Goal: Navigation & Orientation: Find specific page/section

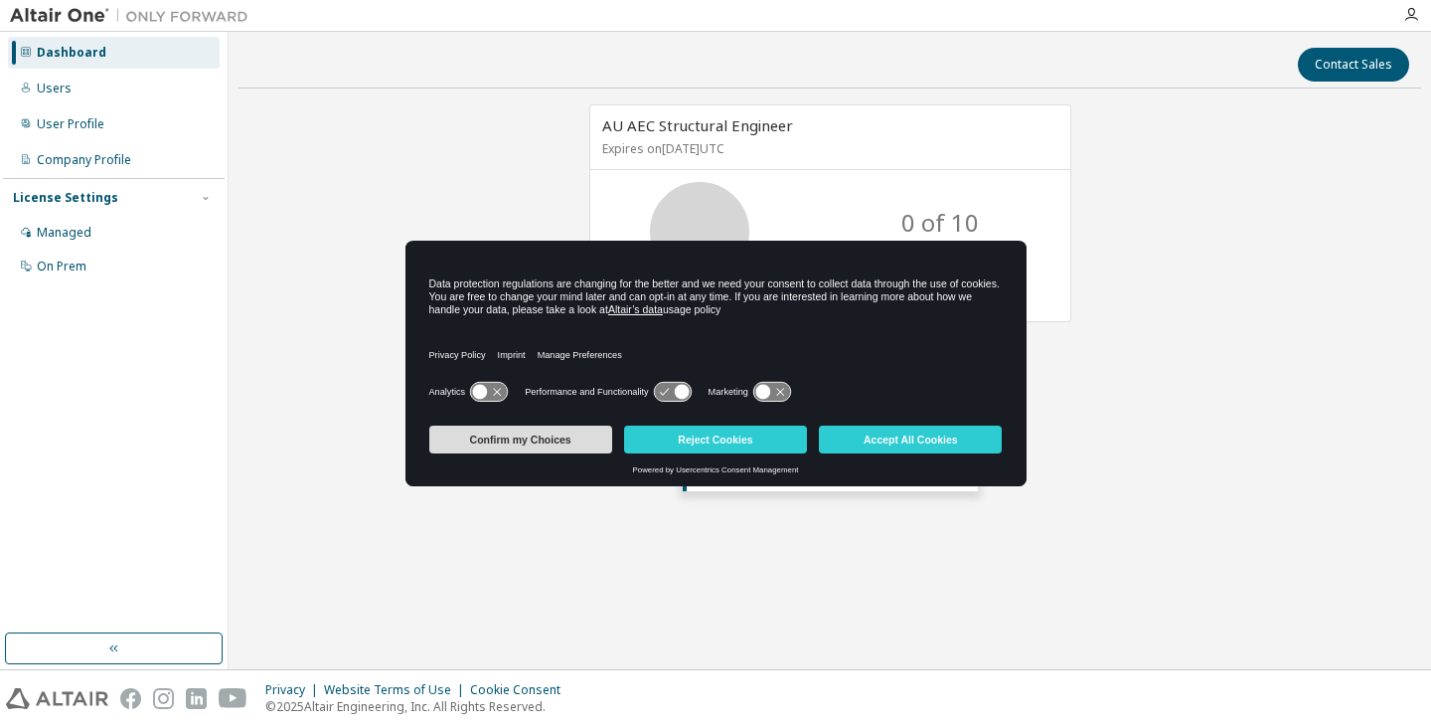
click at [583, 440] on button "Confirm my Choices" at bounding box center [520, 439] width 183 height 28
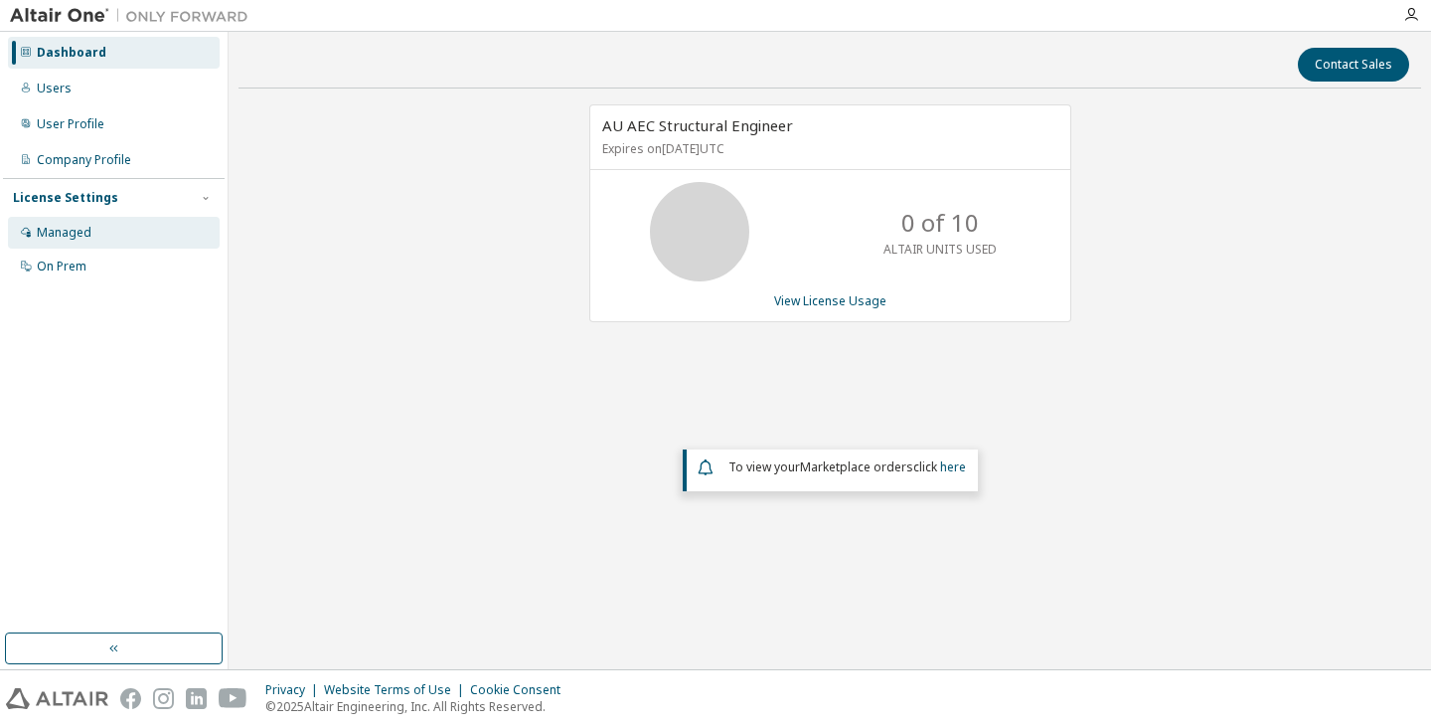
click at [63, 232] on div "Managed" at bounding box center [64, 233] width 55 height 16
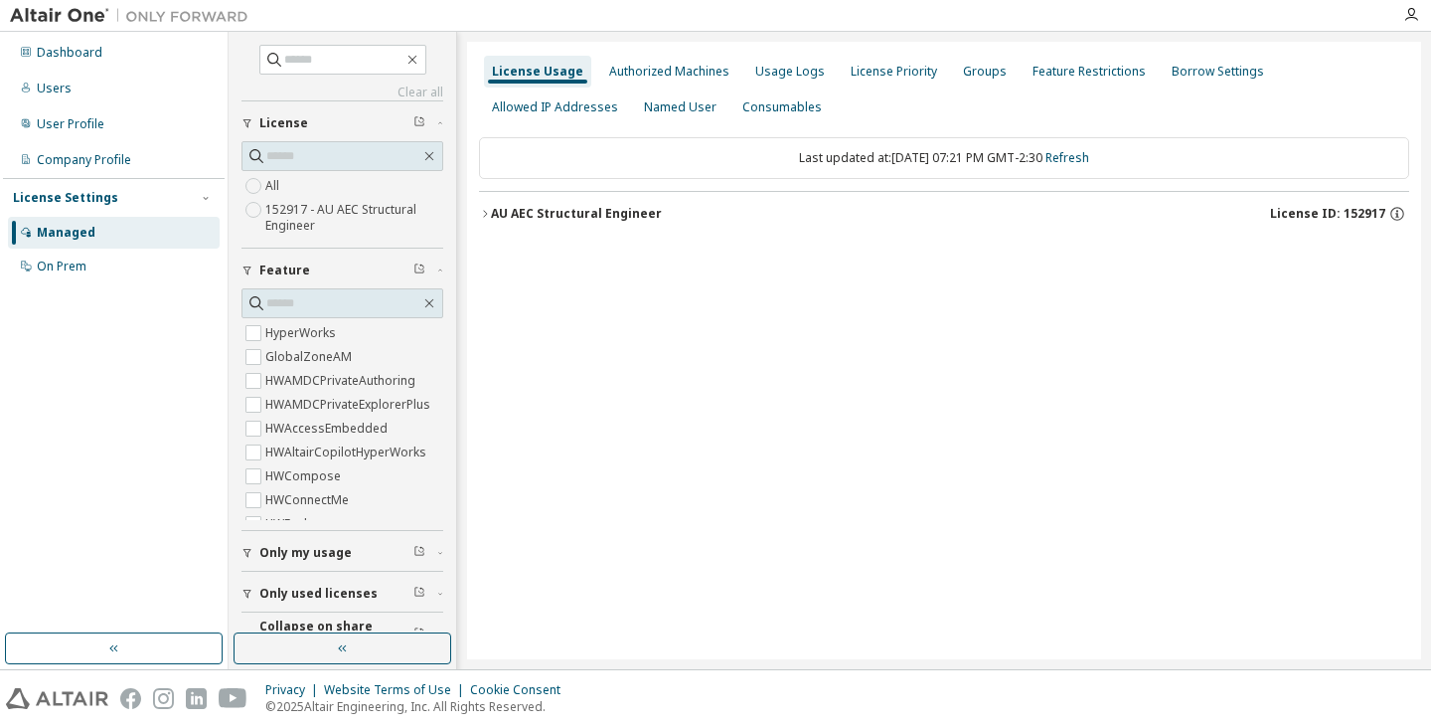
click at [342, 229] on label "152917 - AU AEC Structural Engineer" at bounding box center [354, 218] width 178 height 40
click at [525, 212] on div "AU AEC Structural Engineer" at bounding box center [576, 214] width 171 height 16
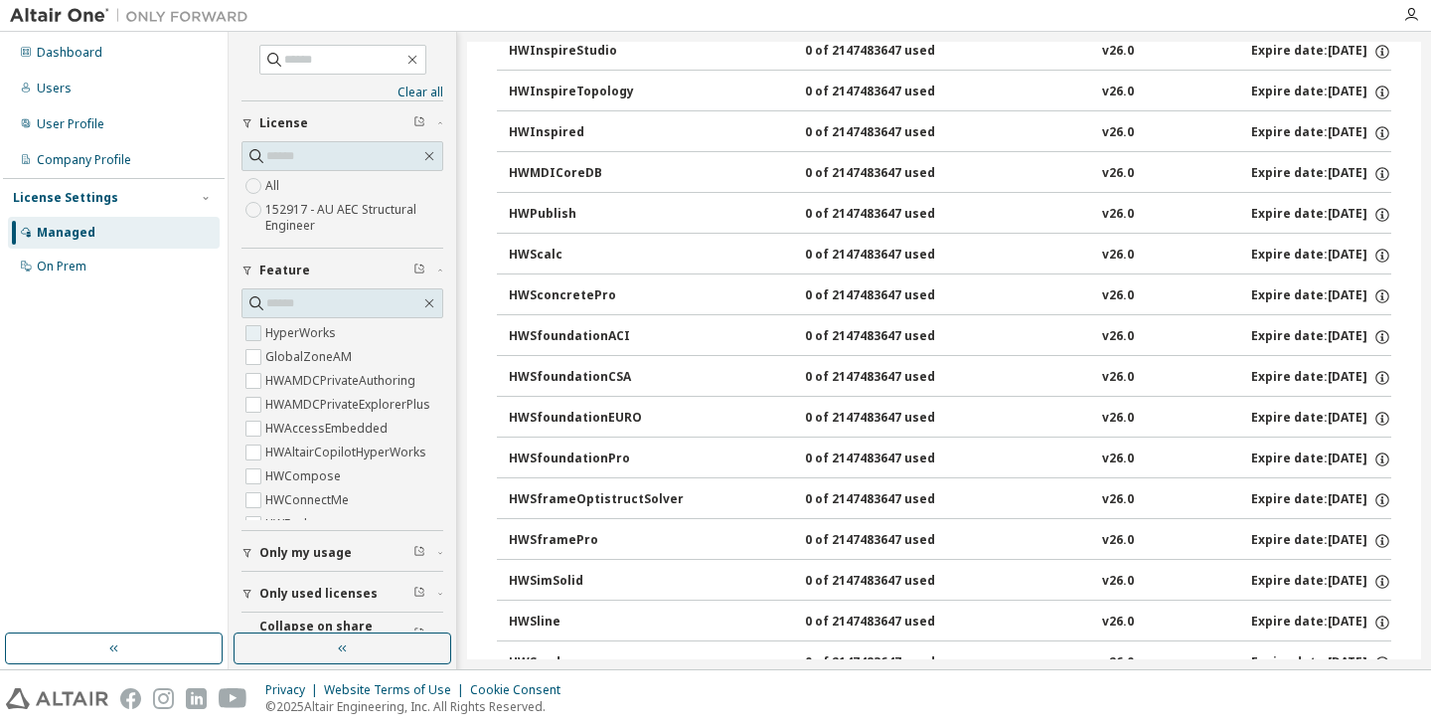
scroll to position [1534, 0]
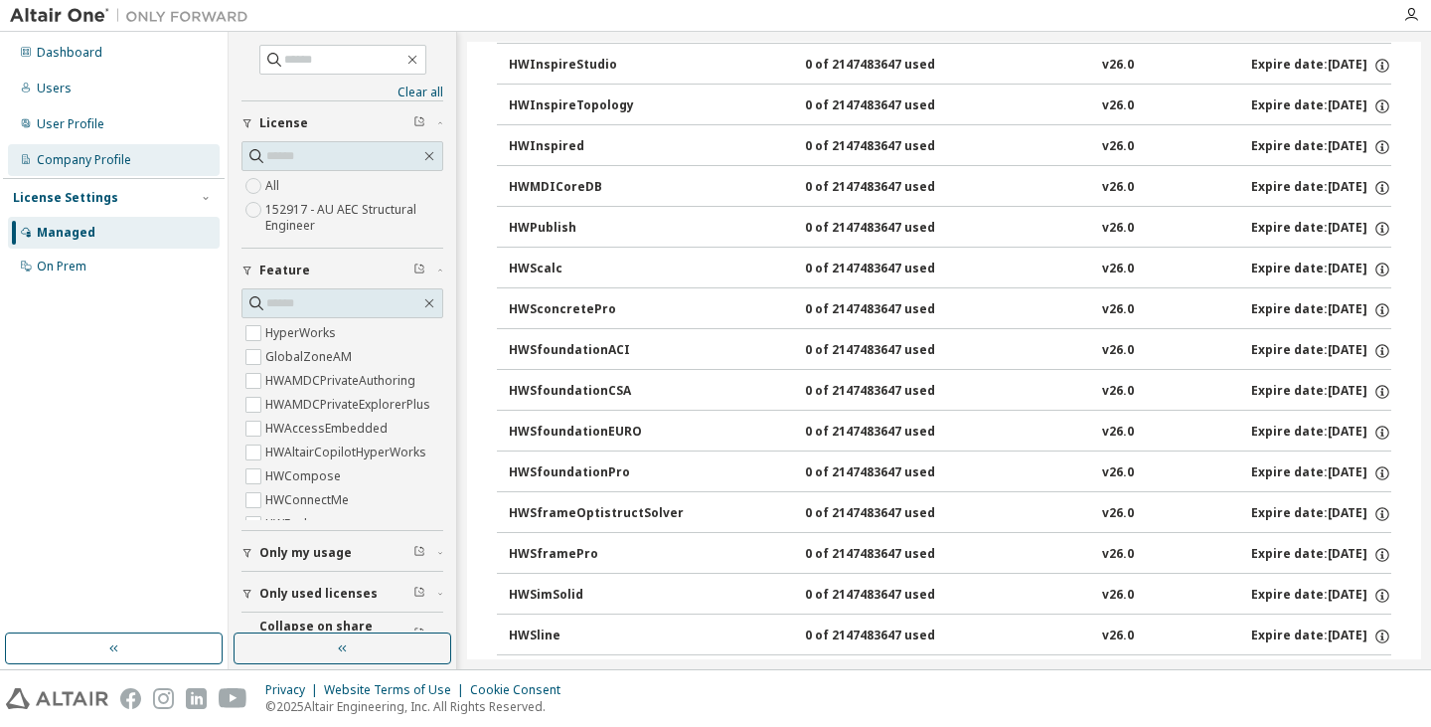
click at [81, 158] on div "Company Profile" at bounding box center [84, 160] width 94 height 16
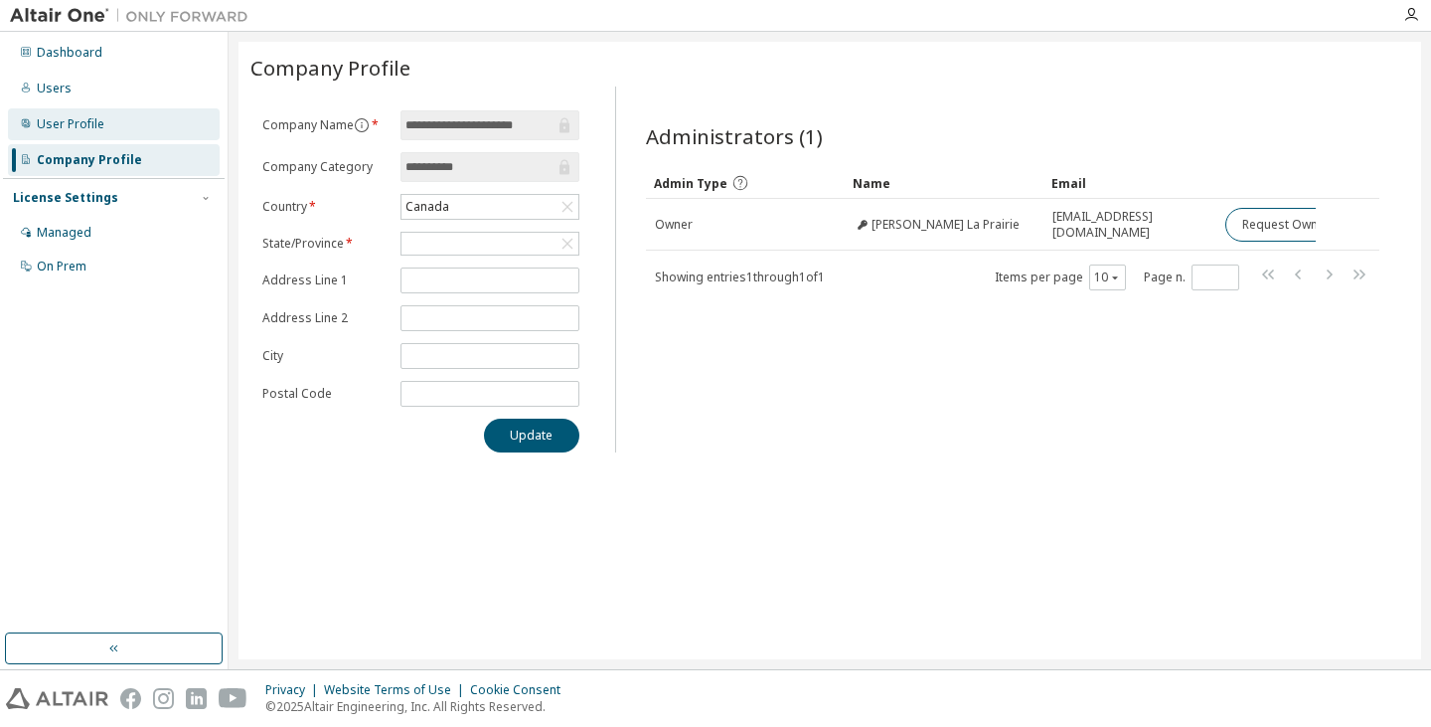
click at [81, 122] on div "User Profile" at bounding box center [71, 124] width 68 height 16
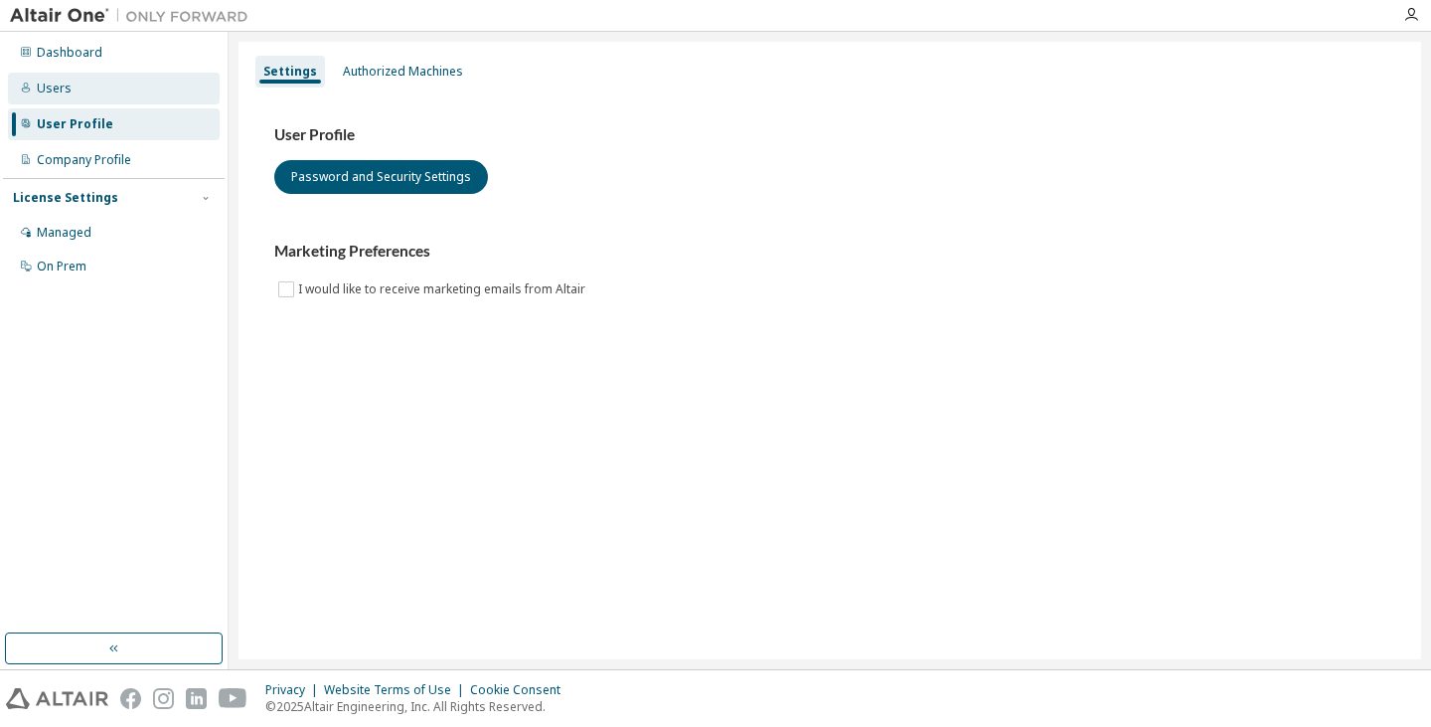
click at [79, 95] on div "Users" at bounding box center [114, 89] width 212 height 32
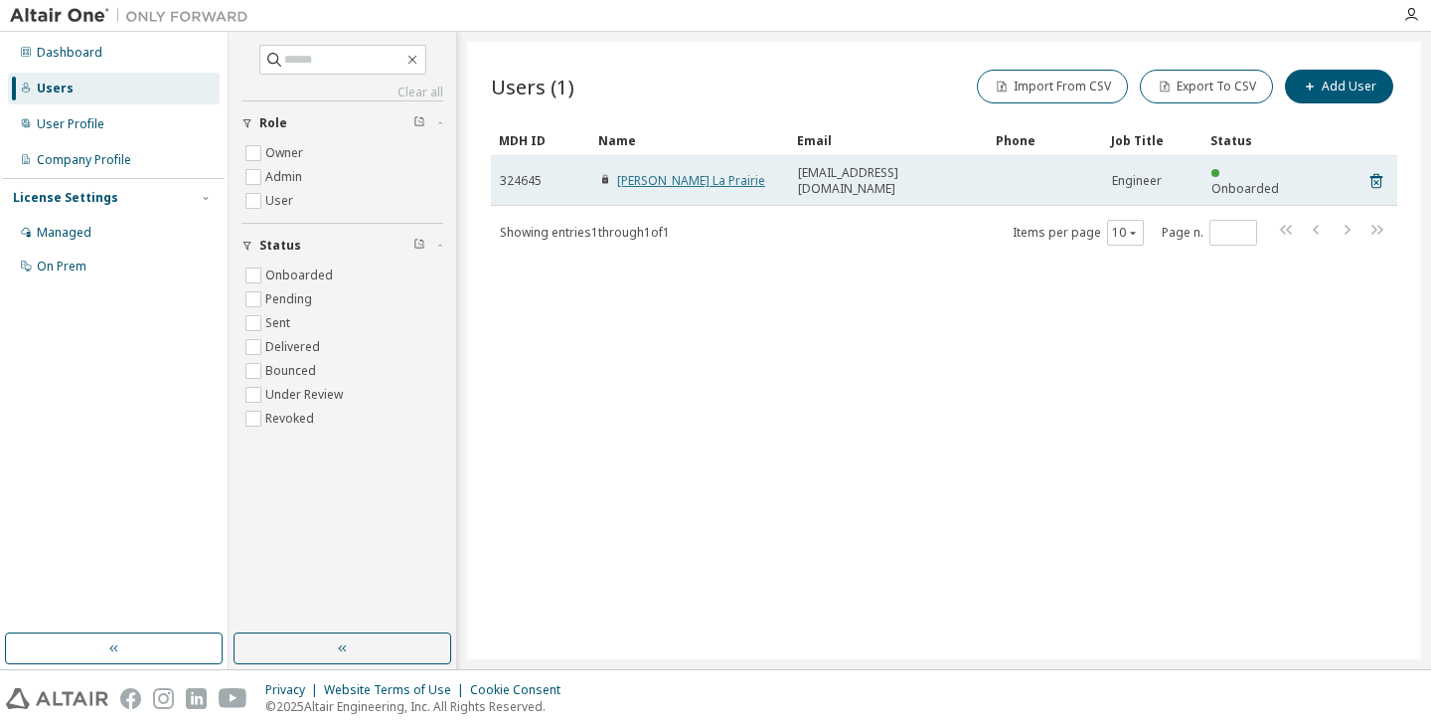
click at [674, 172] on link "[PERSON_NAME] La Prairie" at bounding box center [691, 180] width 148 height 17
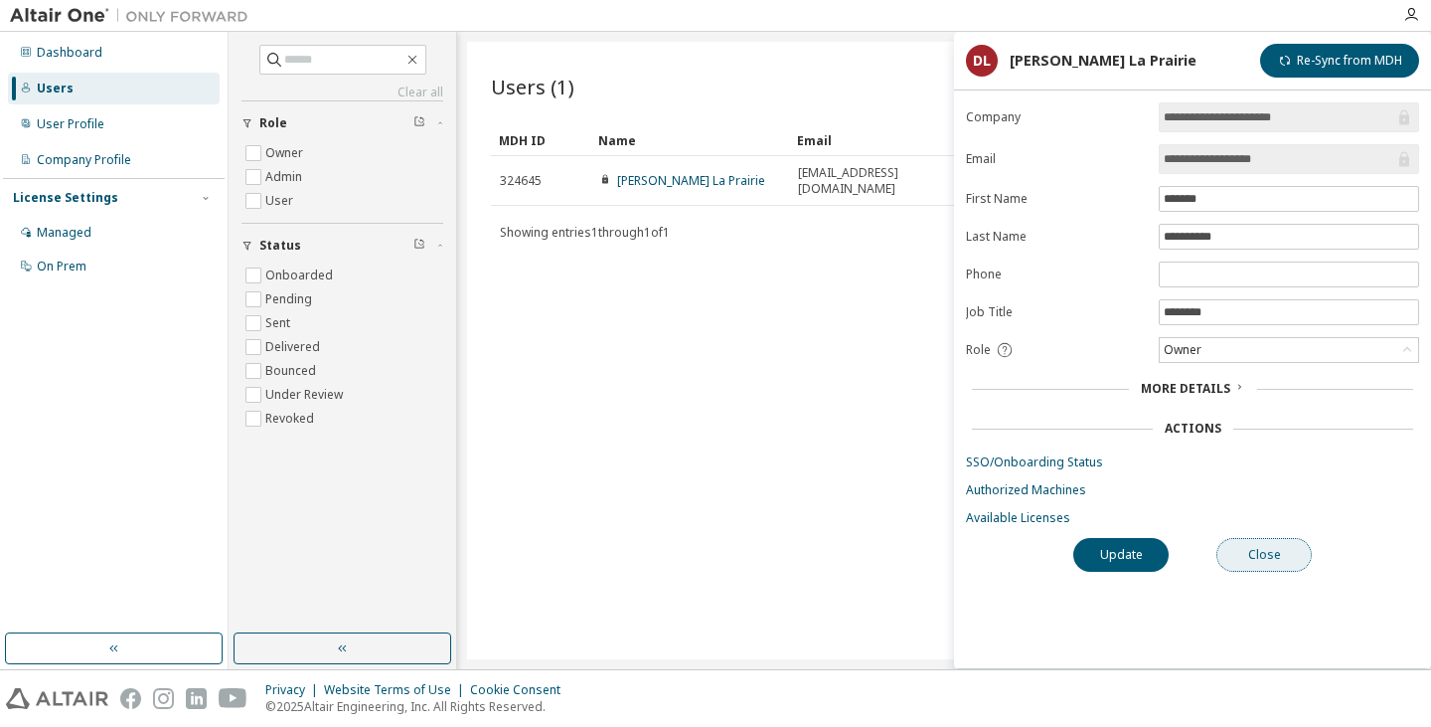
click at [1299, 567] on button "Close" at bounding box center [1264, 555] width 95 height 34
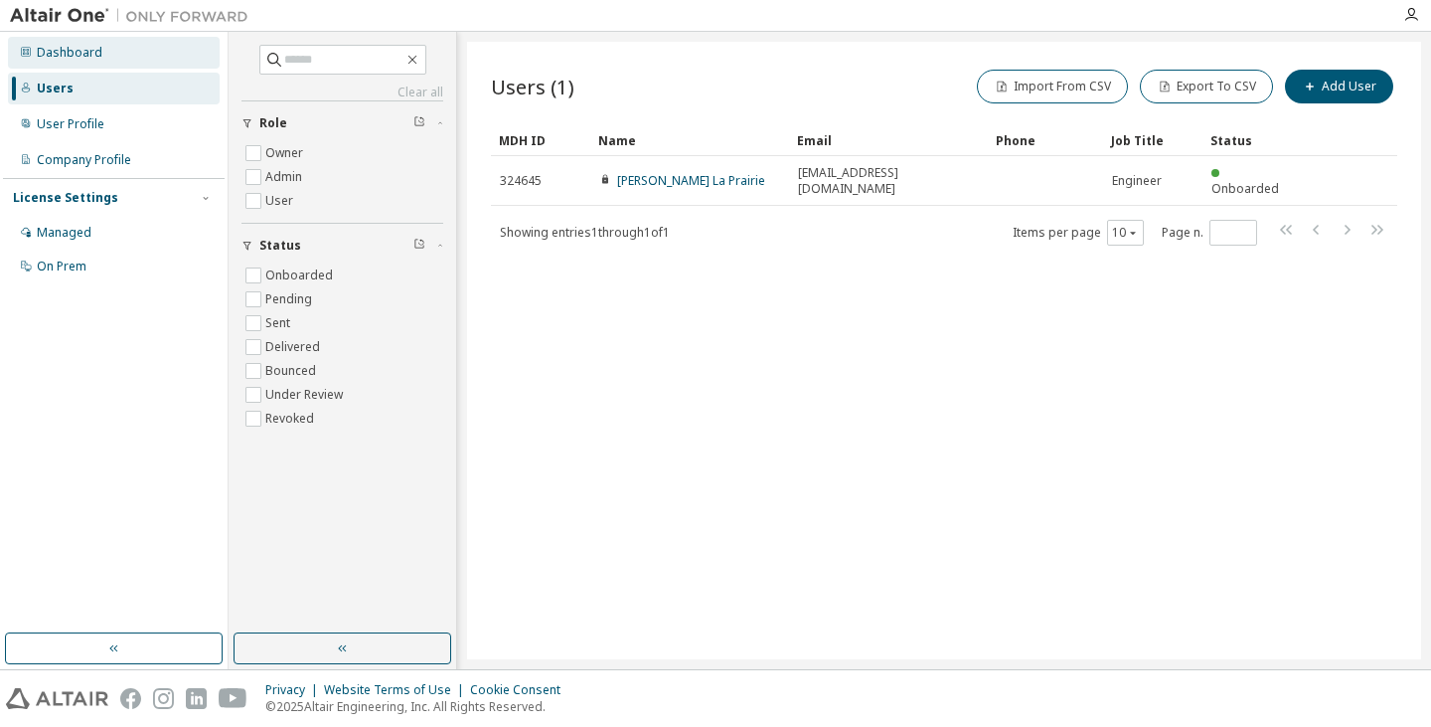
click at [69, 47] on div "Dashboard" at bounding box center [70, 53] width 66 height 16
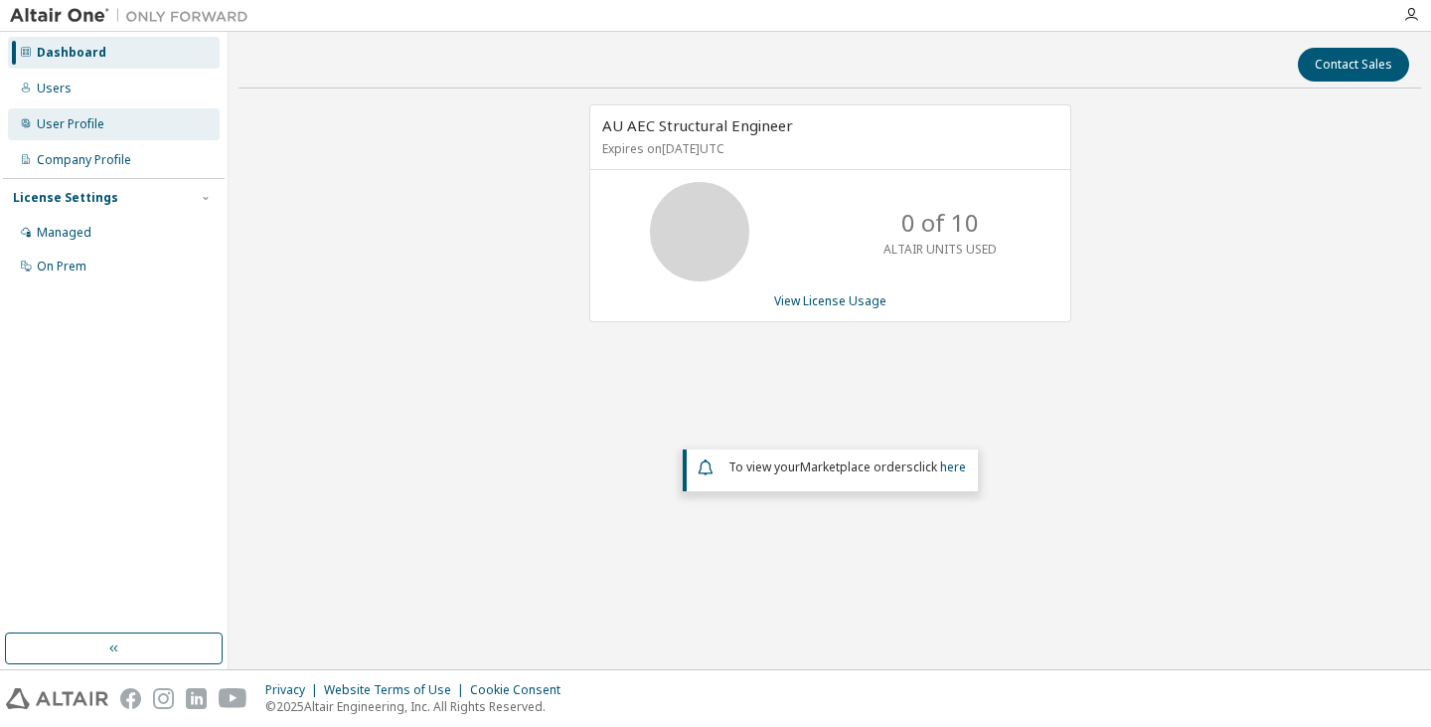
click at [62, 121] on div "User Profile" at bounding box center [71, 124] width 68 height 16
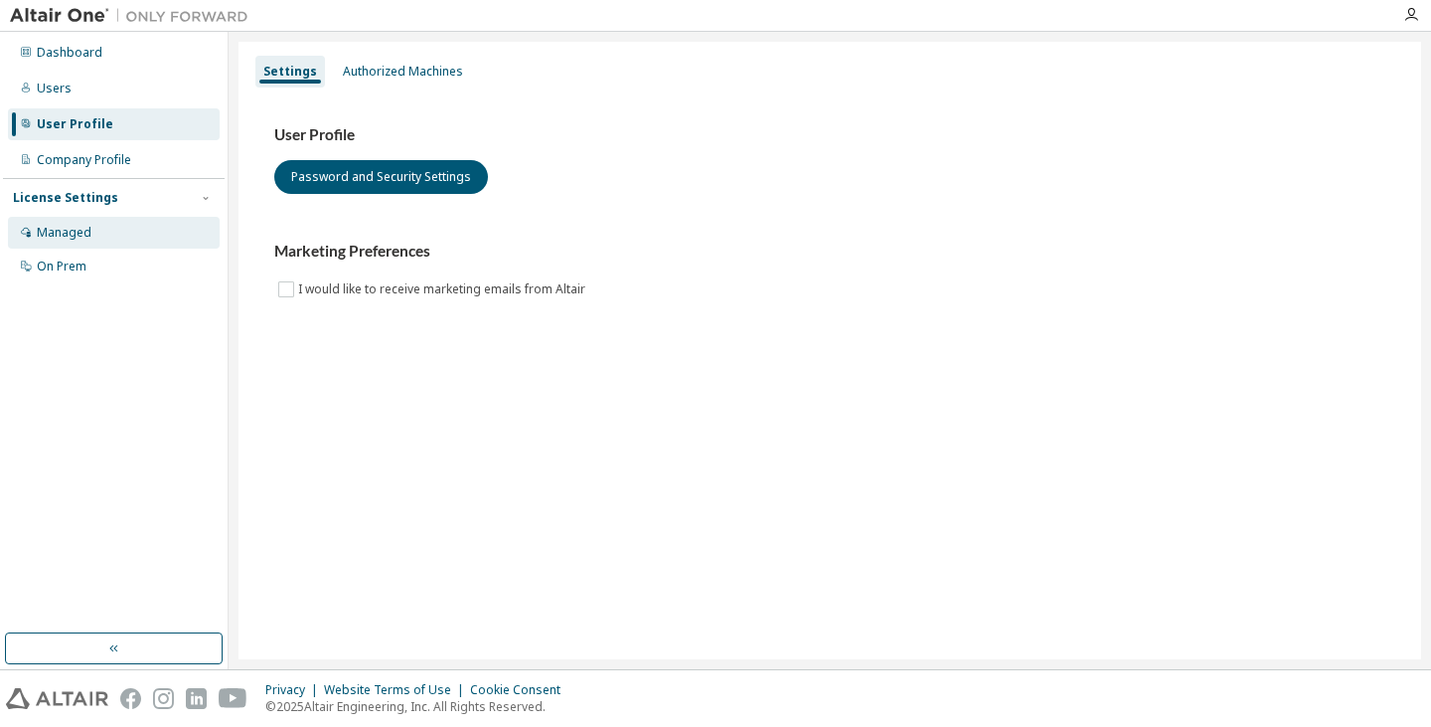
click at [62, 240] on div "Managed" at bounding box center [64, 233] width 55 height 16
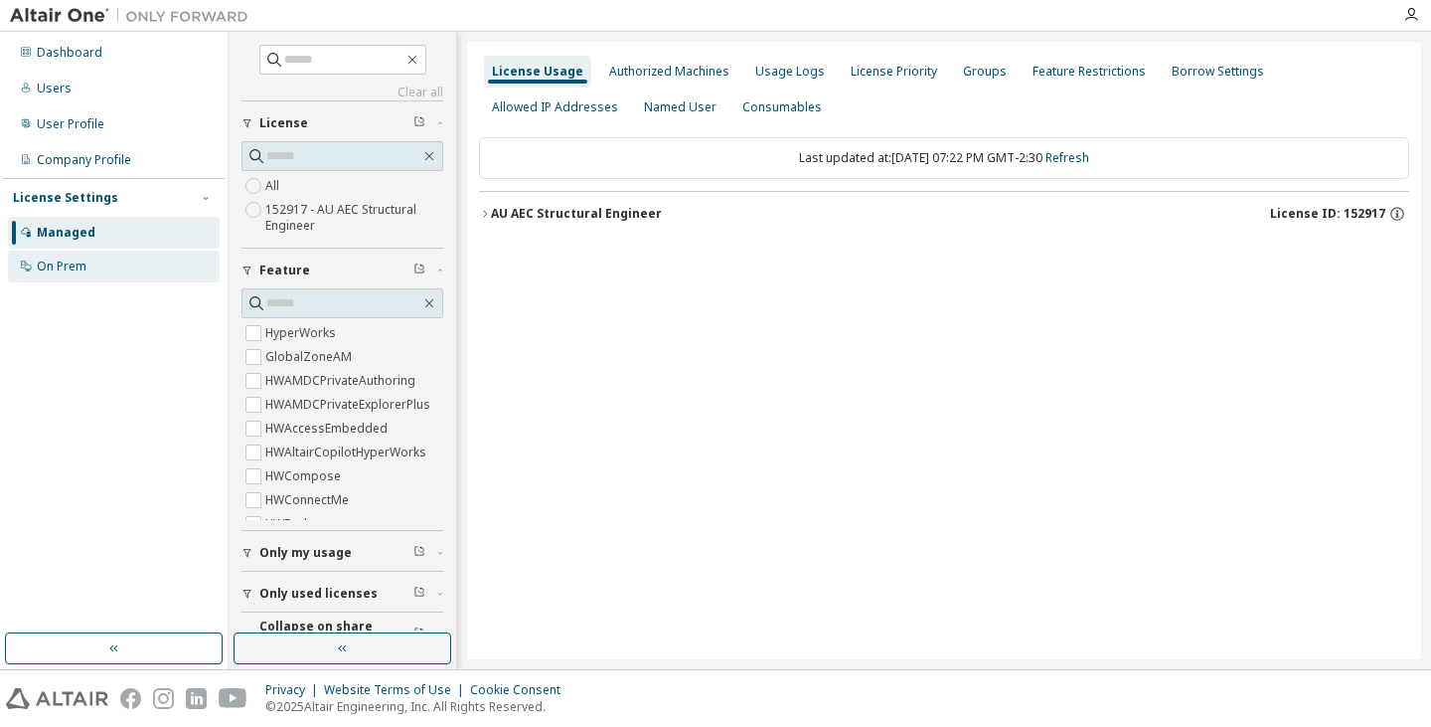
click at [48, 262] on div "On Prem" at bounding box center [62, 266] width 50 height 16
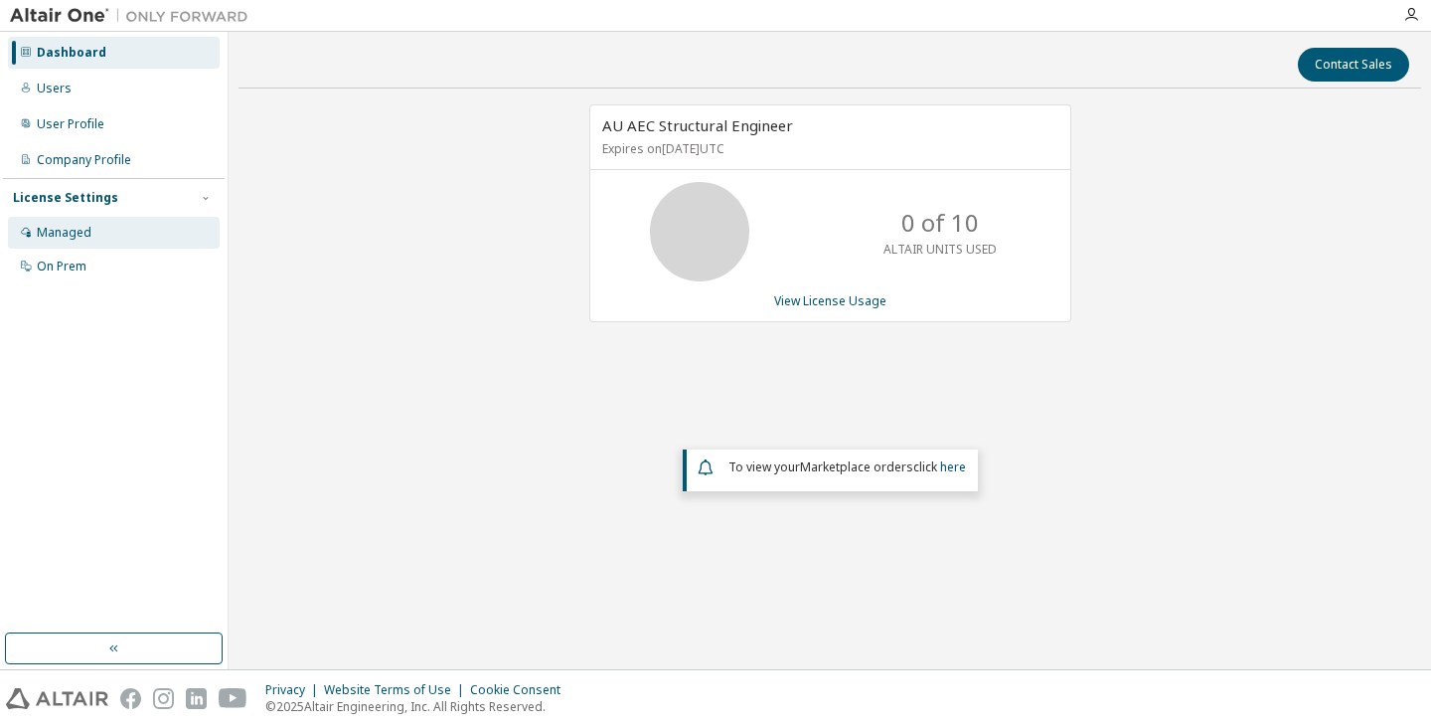
click at [74, 237] on div "Managed" at bounding box center [64, 233] width 55 height 16
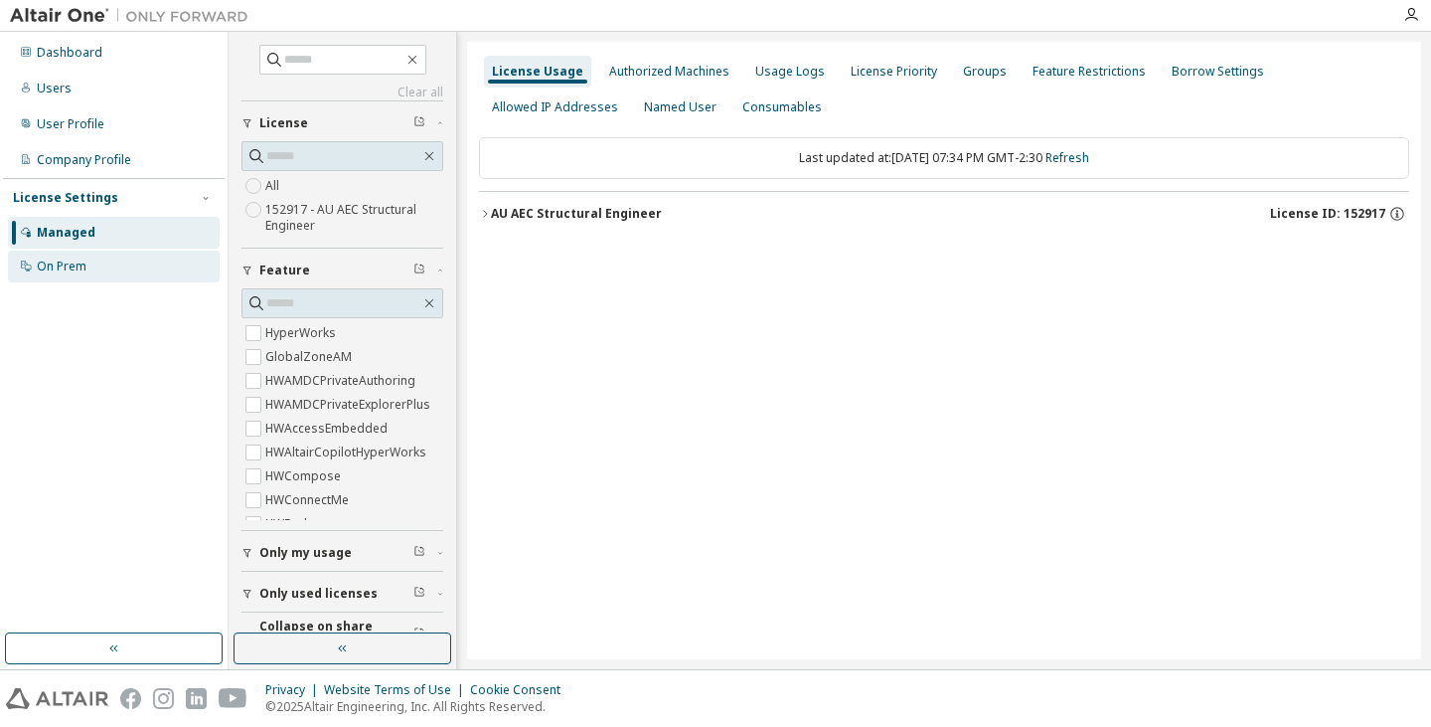
click at [62, 258] on div "On Prem" at bounding box center [62, 266] width 50 height 16
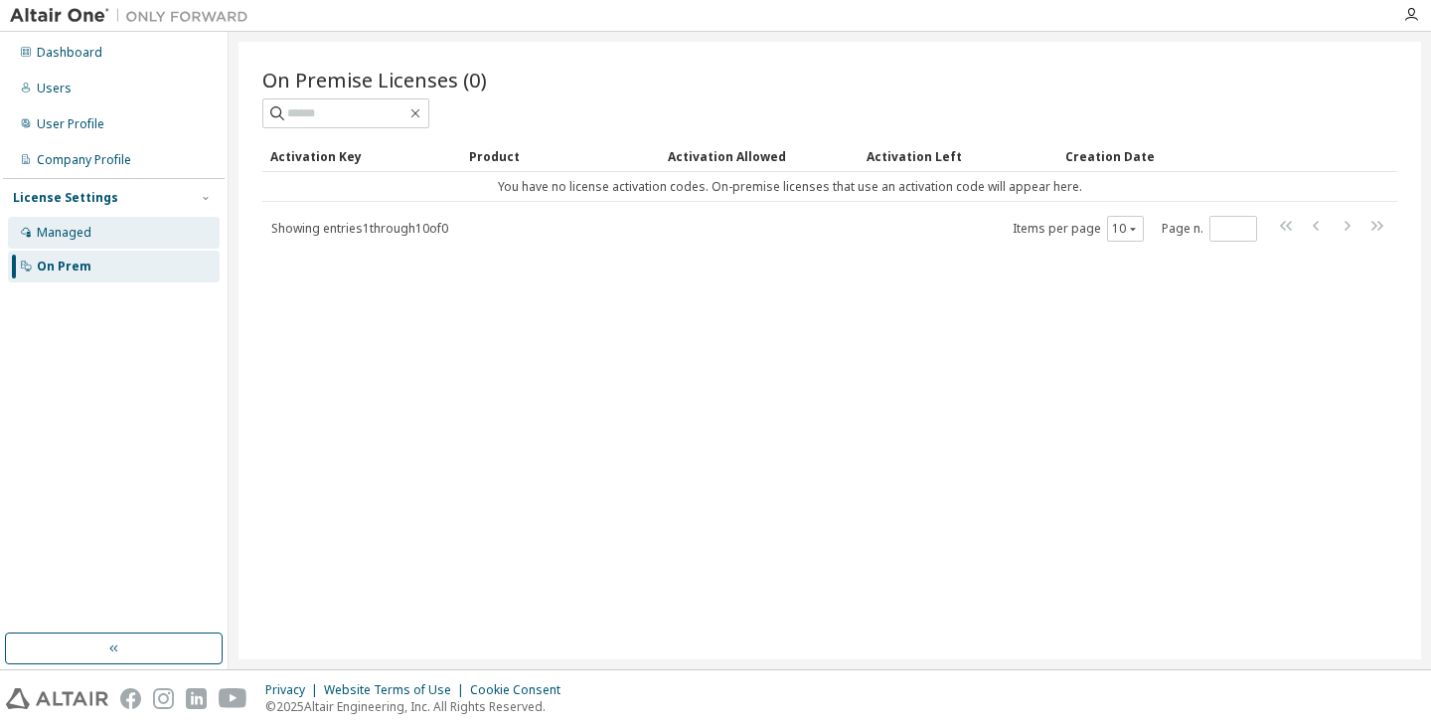
click at [61, 228] on div "Managed" at bounding box center [64, 233] width 55 height 16
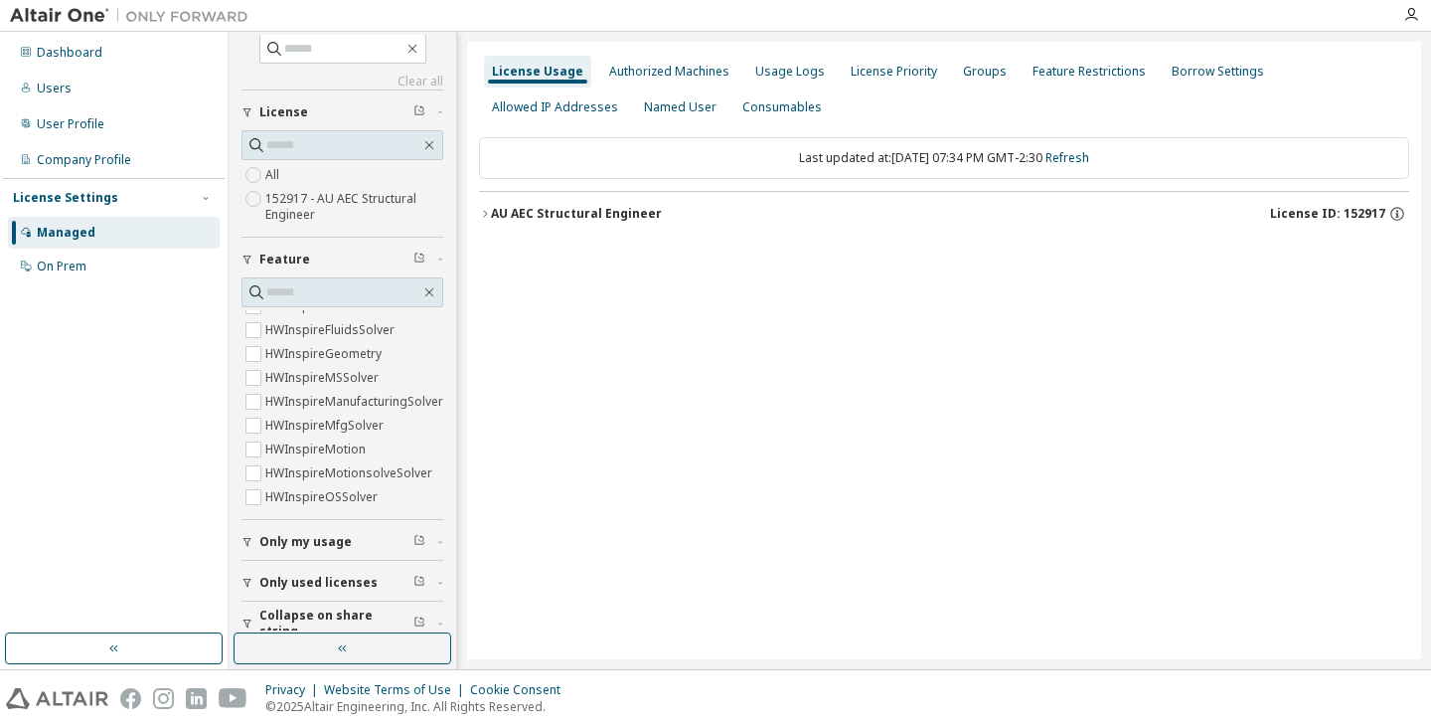
scroll to position [32, 0]
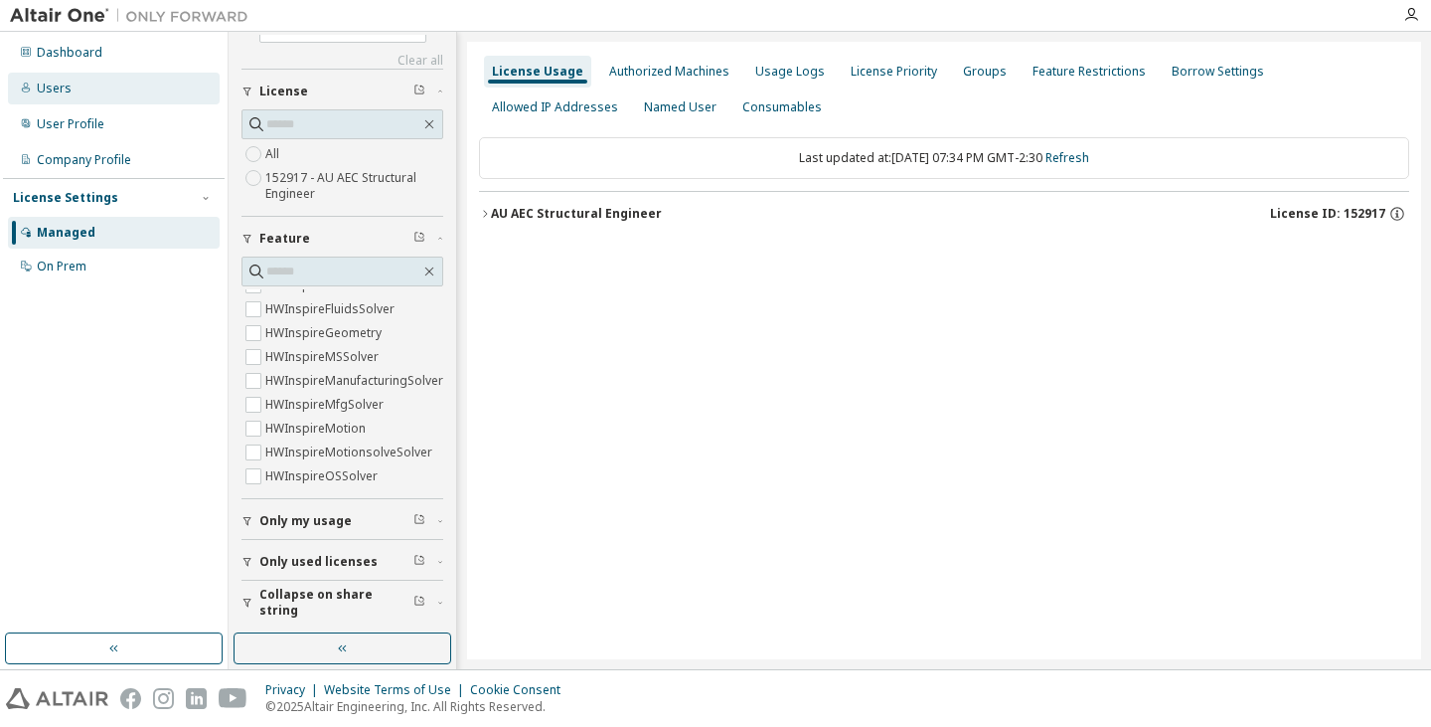
click at [62, 84] on div "Users" at bounding box center [54, 89] width 35 height 16
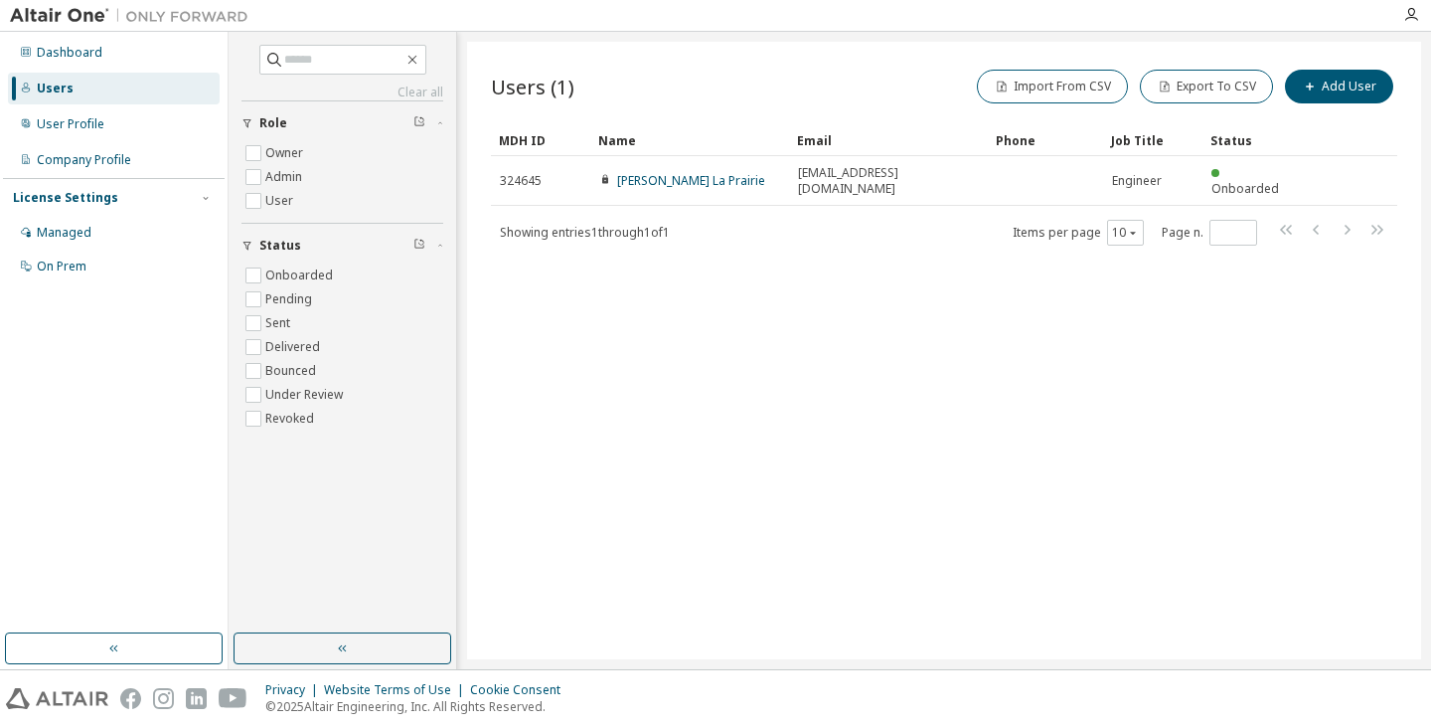
click at [55, 82] on div "Users" at bounding box center [55, 89] width 37 height 16
click at [57, 158] on div "Company Profile" at bounding box center [84, 160] width 94 height 16
